Goal: Information Seeking & Learning: Check status

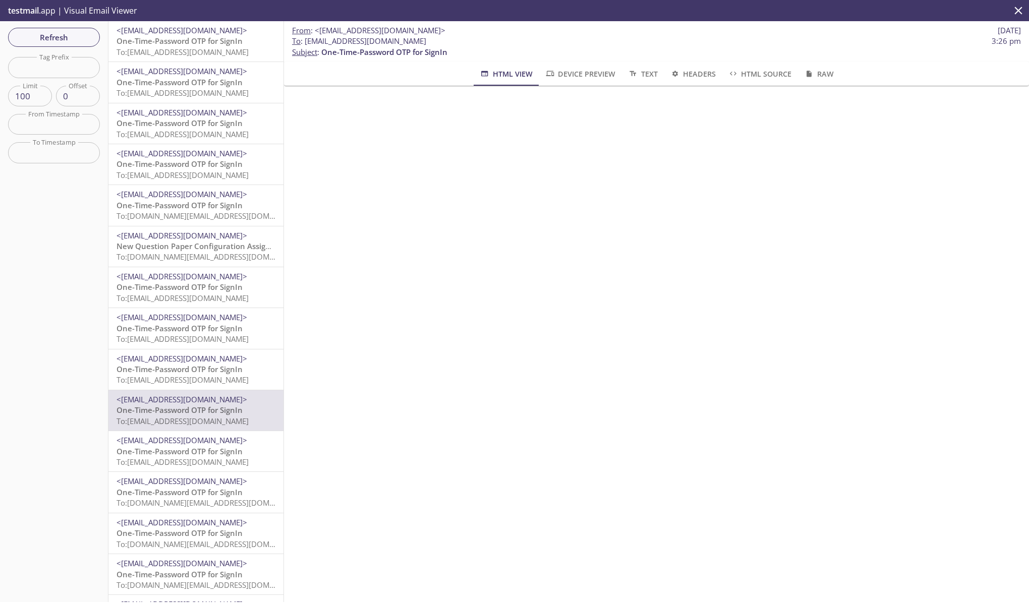
click at [162, 35] on span "<[EMAIL_ADDRESS][DOMAIN_NAME]>" at bounding box center [182, 30] width 131 height 10
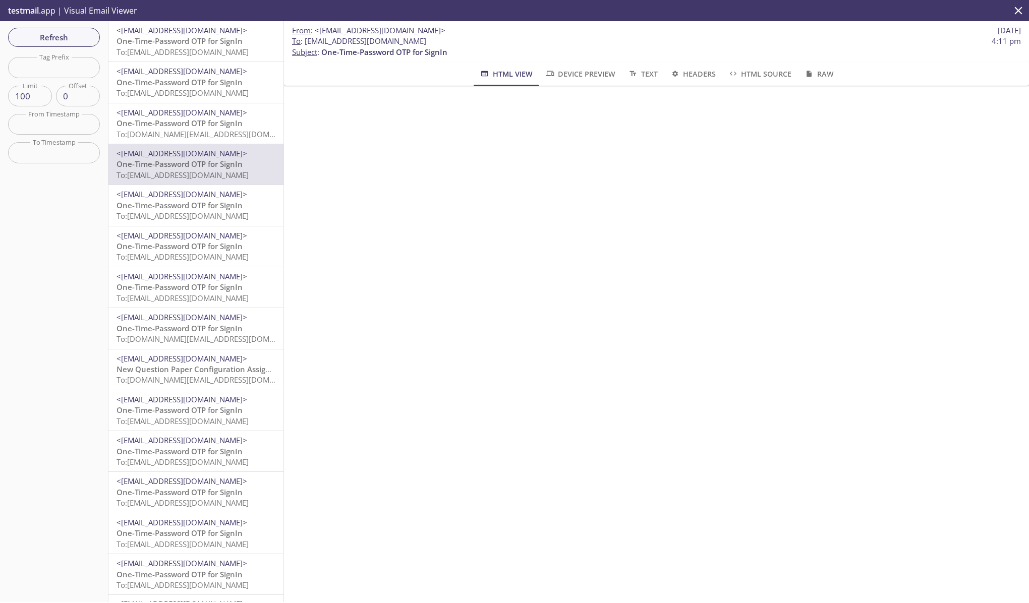
click at [176, 37] on span "One-Time-Password OTP for SignIn" at bounding box center [180, 41] width 126 height 10
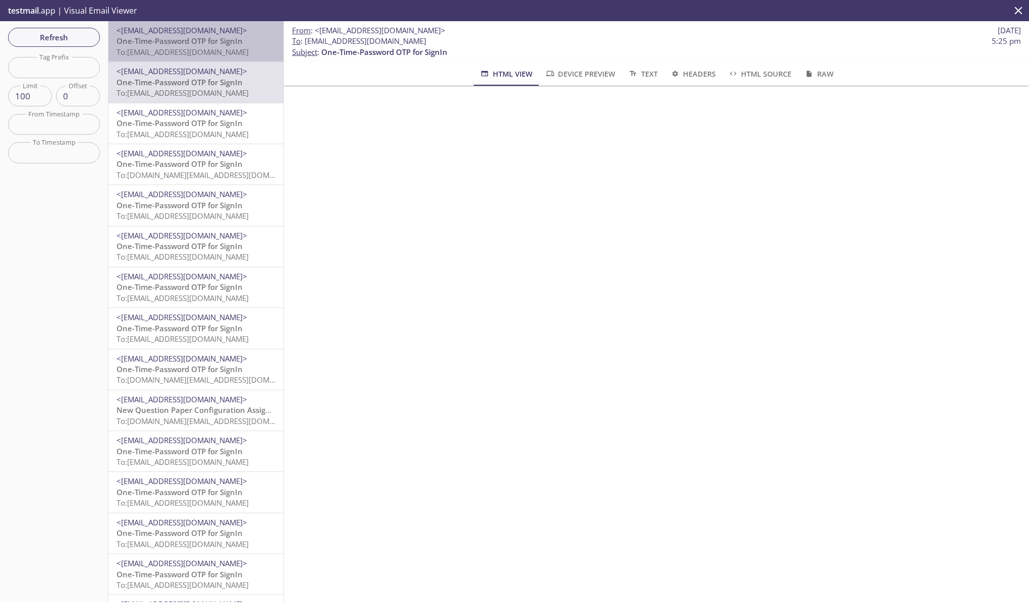
click at [199, 46] on span "One-Time-Password OTP for SignIn" at bounding box center [180, 41] width 126 height 10
click at [215, 32] on span "<[EMAIL_ADDRESS][DOMAIN_NAME]>" at bounding box center [182, 30] width 131 height 10
